Goal: Transaction & Acquisition: Purchase product/service

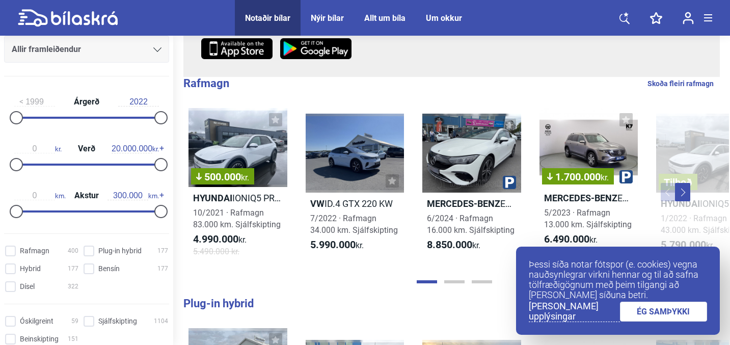
scroll to position [136, 0]
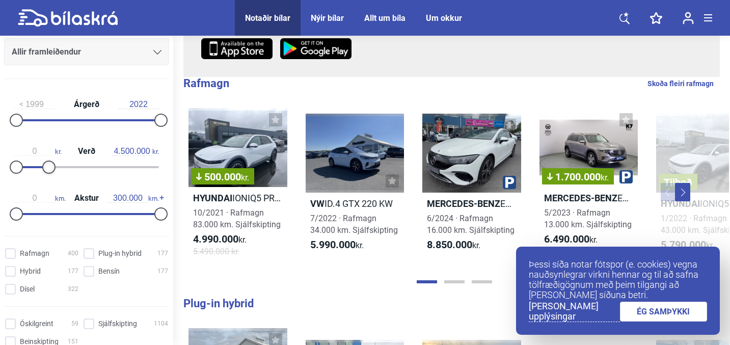
drag, startPoint x: 156, startPoint y: 171, endPoint x: 47, endPoint y: 182, distance: 110.1
click at [47, 182] on div "1999 Árgerð 2022 0 kr. Verð 4.500.000 kr. 0 km. Akstur 300.000 km." at bounding box center [86, 157] width 173 height 141
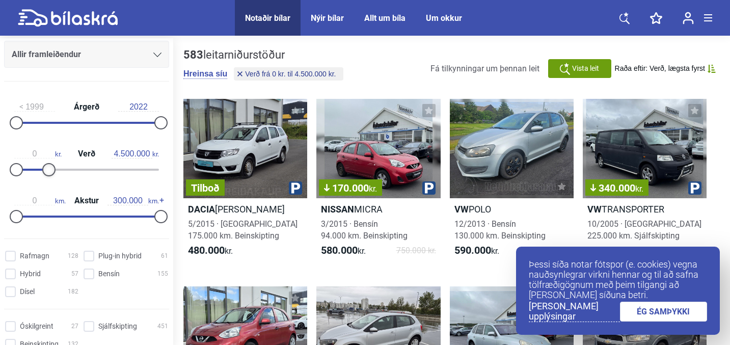
type input "4.400.000"
click at [46, 174] on div at bounding box center [48, 169] width 13 height 13
type input "70.000"
drag, startPoint x: 154, startPoint y: 217, endPoint x: 45, endPoint y: 223, distance: 109.2
click at [45, 222] on div "0 km. Akstur 70.000 km." at bounding box center [86, 206] width 165 height 47
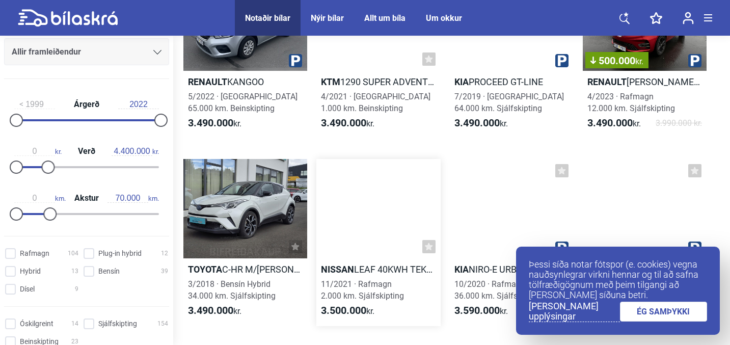
scroll to position [3906, 0]
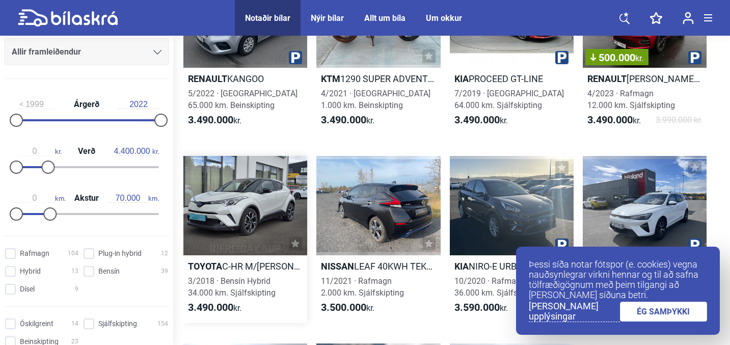
click at [278, 274] on link "Toyota C-HR M/[PERSON_NAME] 3/2018 · Bensín Hybrid 34.000 km. Sjálfskipting 3.4…" at bounding box center [245, 239] width 124 height 167
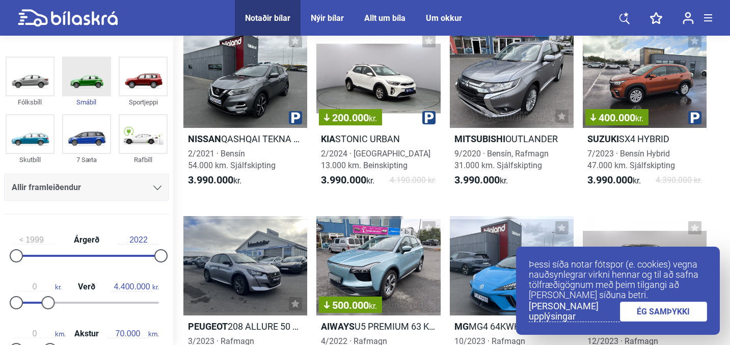
scroll to position [6288, 0]
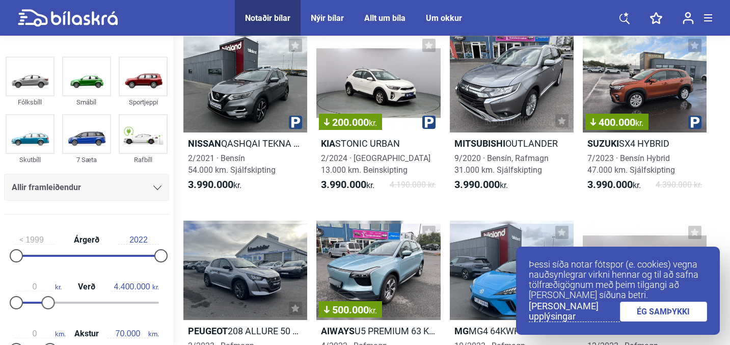
click at [153, 187] on icon at bounding box center [157, 187] width 8 height 5
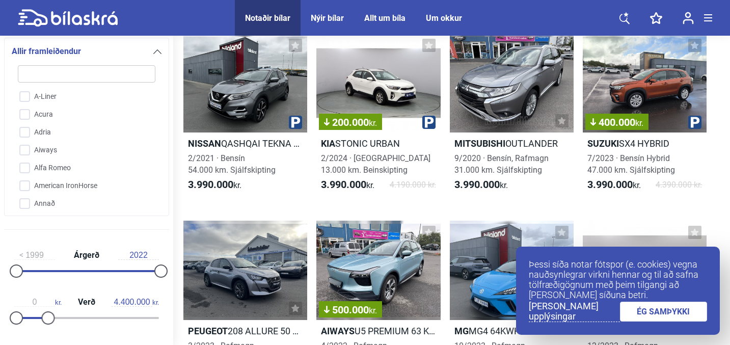
type input "t"
checkbox input "false"
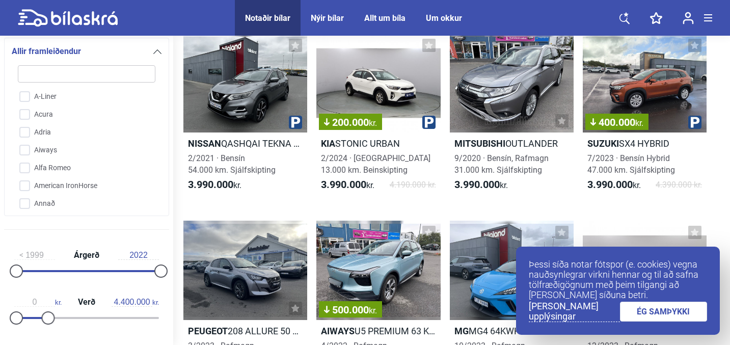
checkbox input "false"
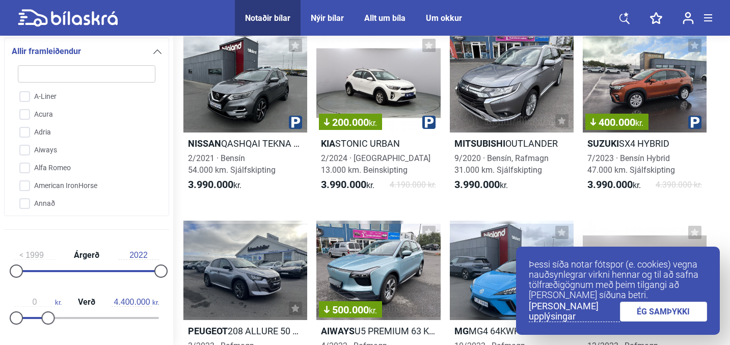
checkbox input "false"
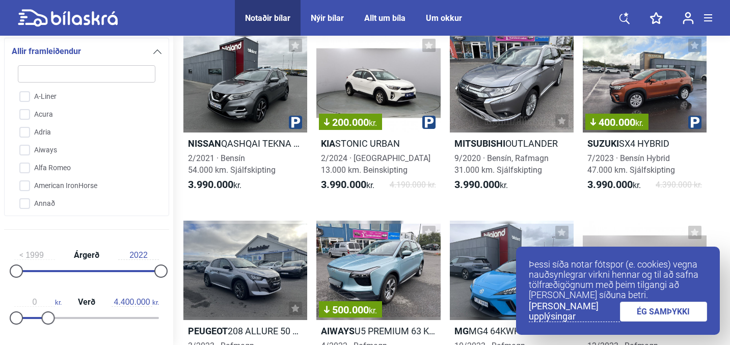
checkbox input "false"
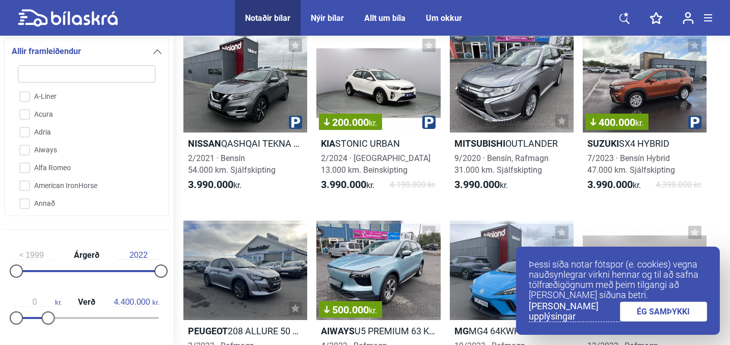
checkbox input "false"
type input "to"
checkbox input "false"
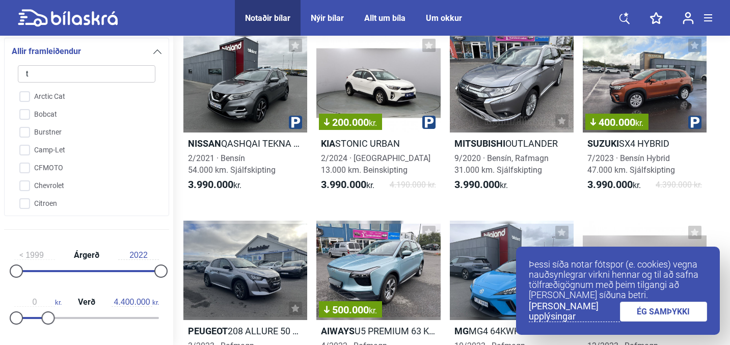
checkbox input "false"
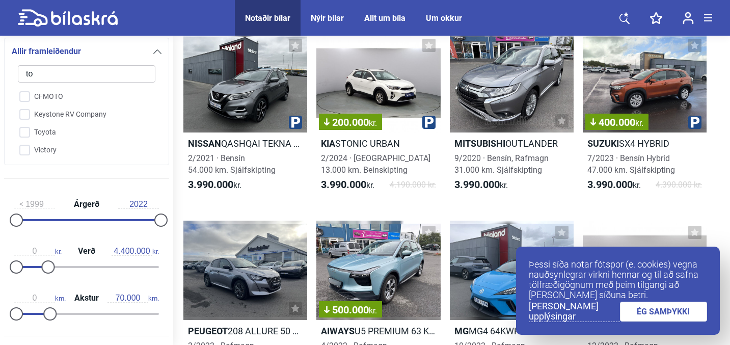
type input "toy"
checkbox input "false"
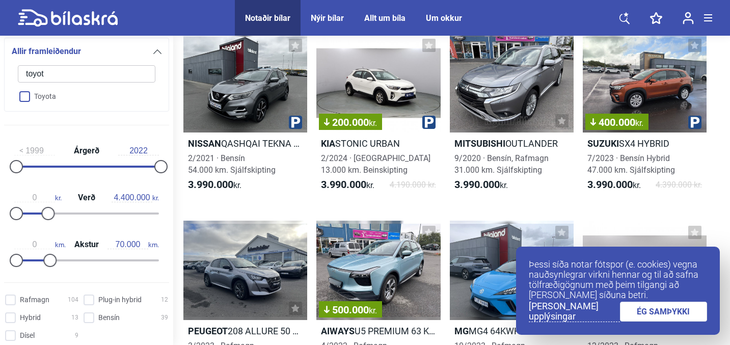
type input "toyot"
click at [39, 90] on input "Toyota" at bounding box center [80, 97] width 139 height 18
checkbox input "true"
checkbox input "false"
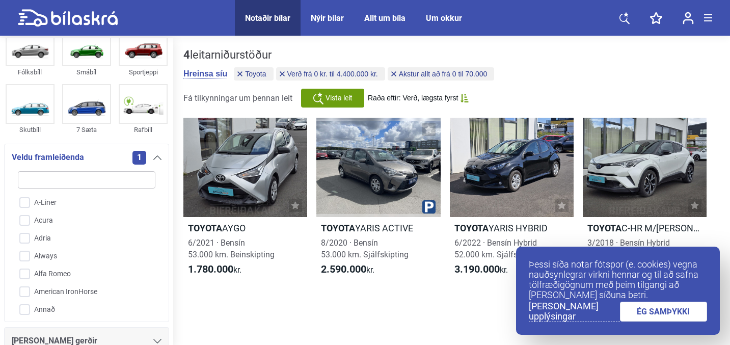
click at [343, 220] on link "Toyota YARIS ACTIVE 8/2020 · Bensín 53.000 km. Sjálfskipting 2.590.000 kr." at bounding box center [378, 201] width 124 height 167
